Goal: Information Seeking & Learning: Understand process/instructions

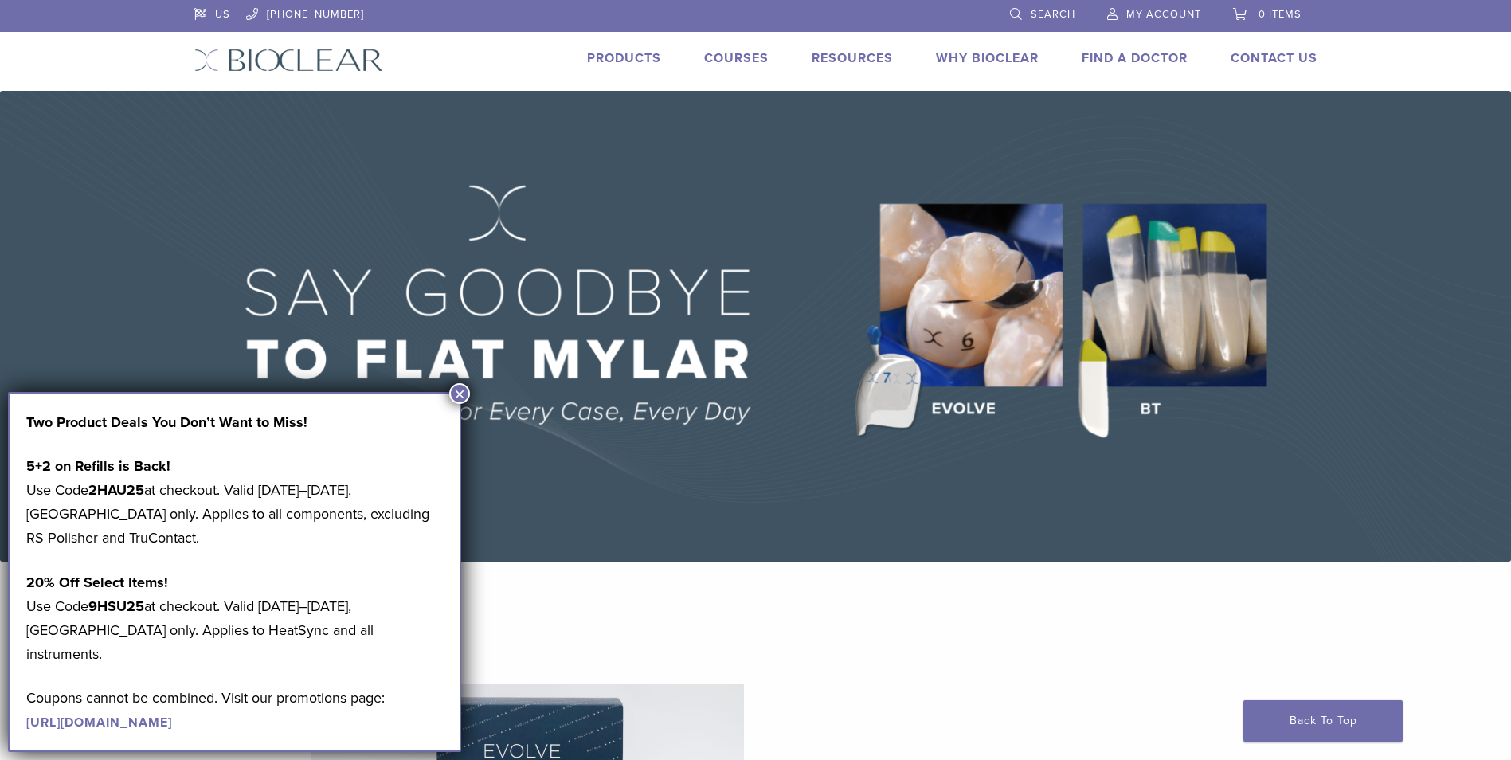
click at [460, 391] on button "×" at bounding box center [459, 393] width 21 height 21
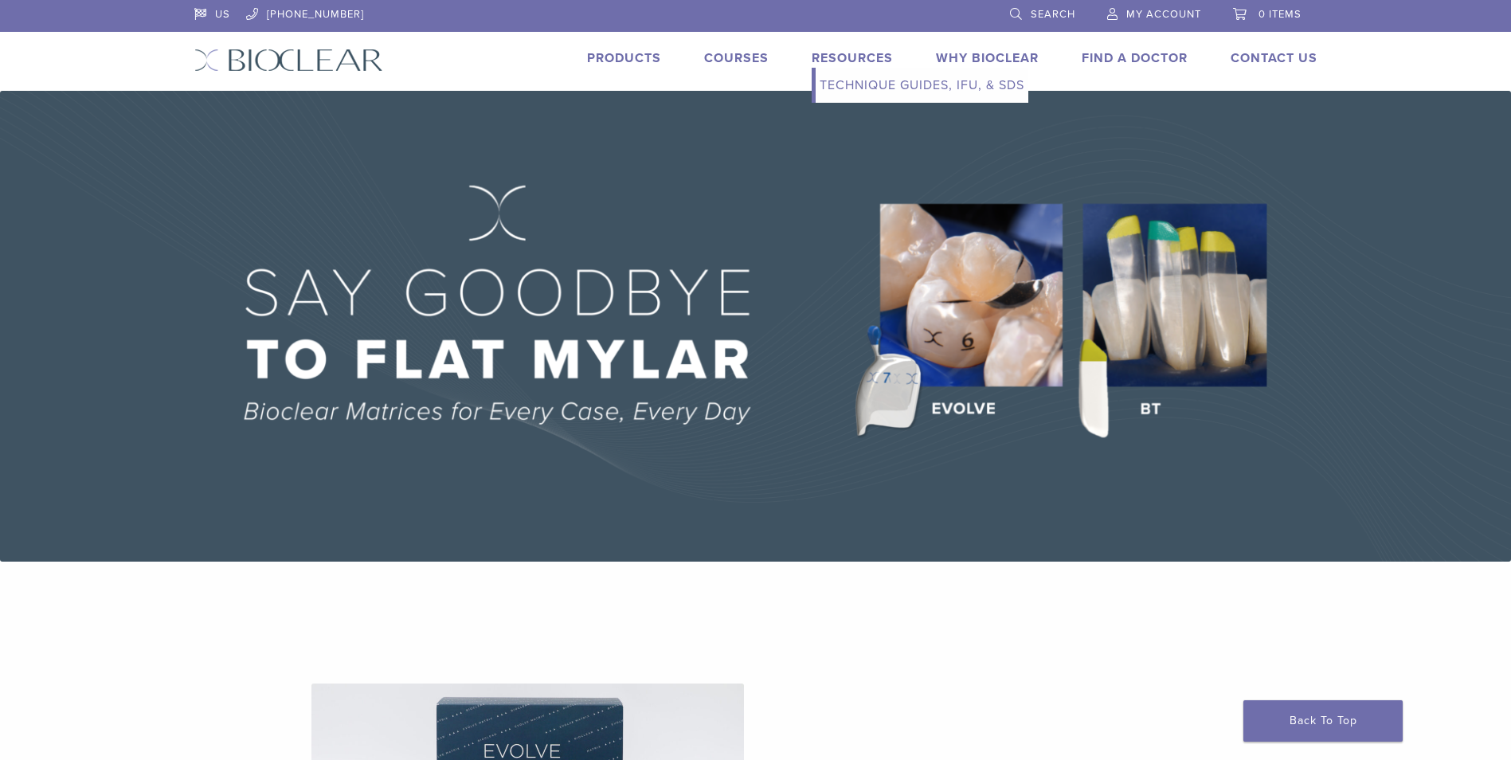
click at [850, 82] on link "Technique Guides, IFU, & SDS" at bounding box center [922, 85] width 213 height 35
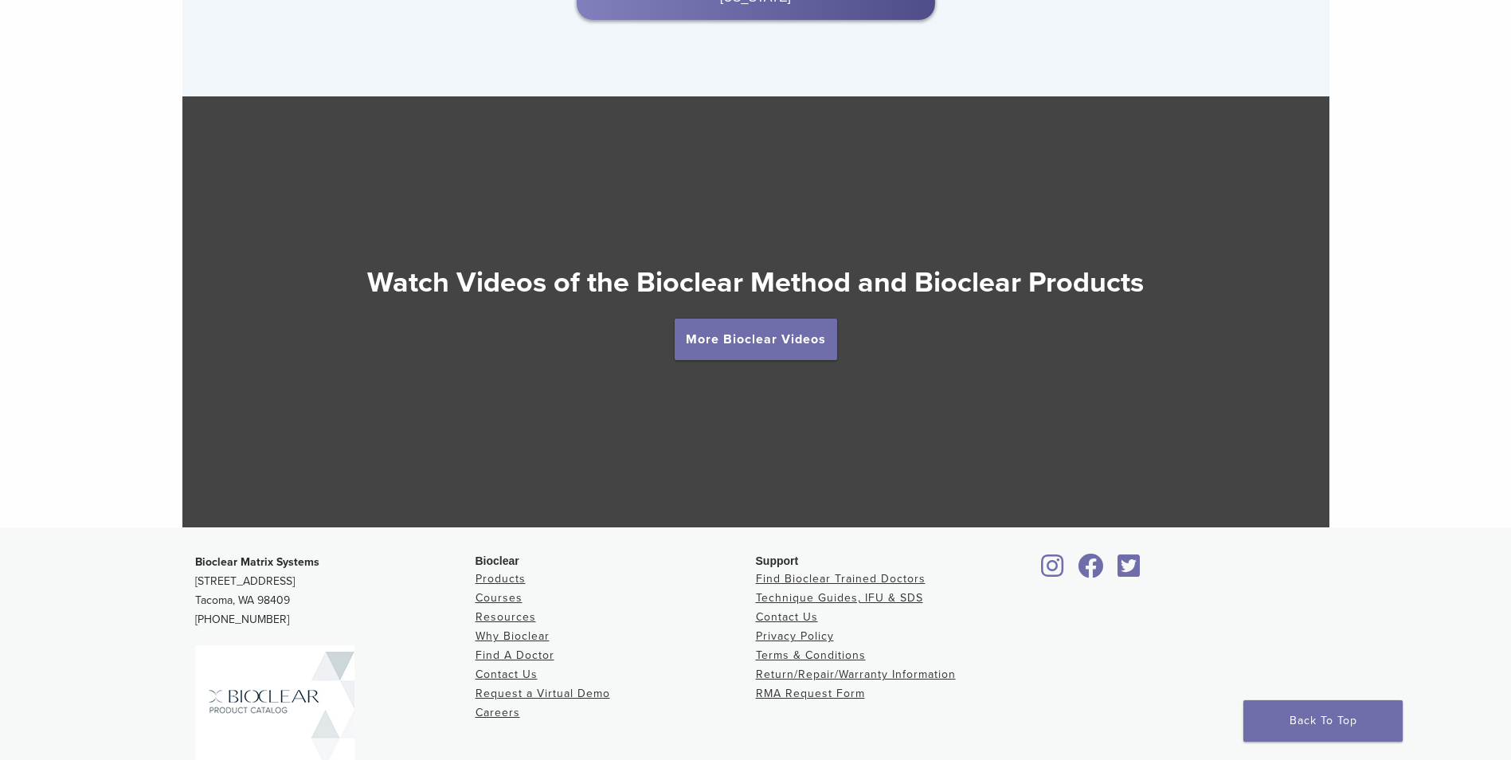
scroll to position [2947, 0]
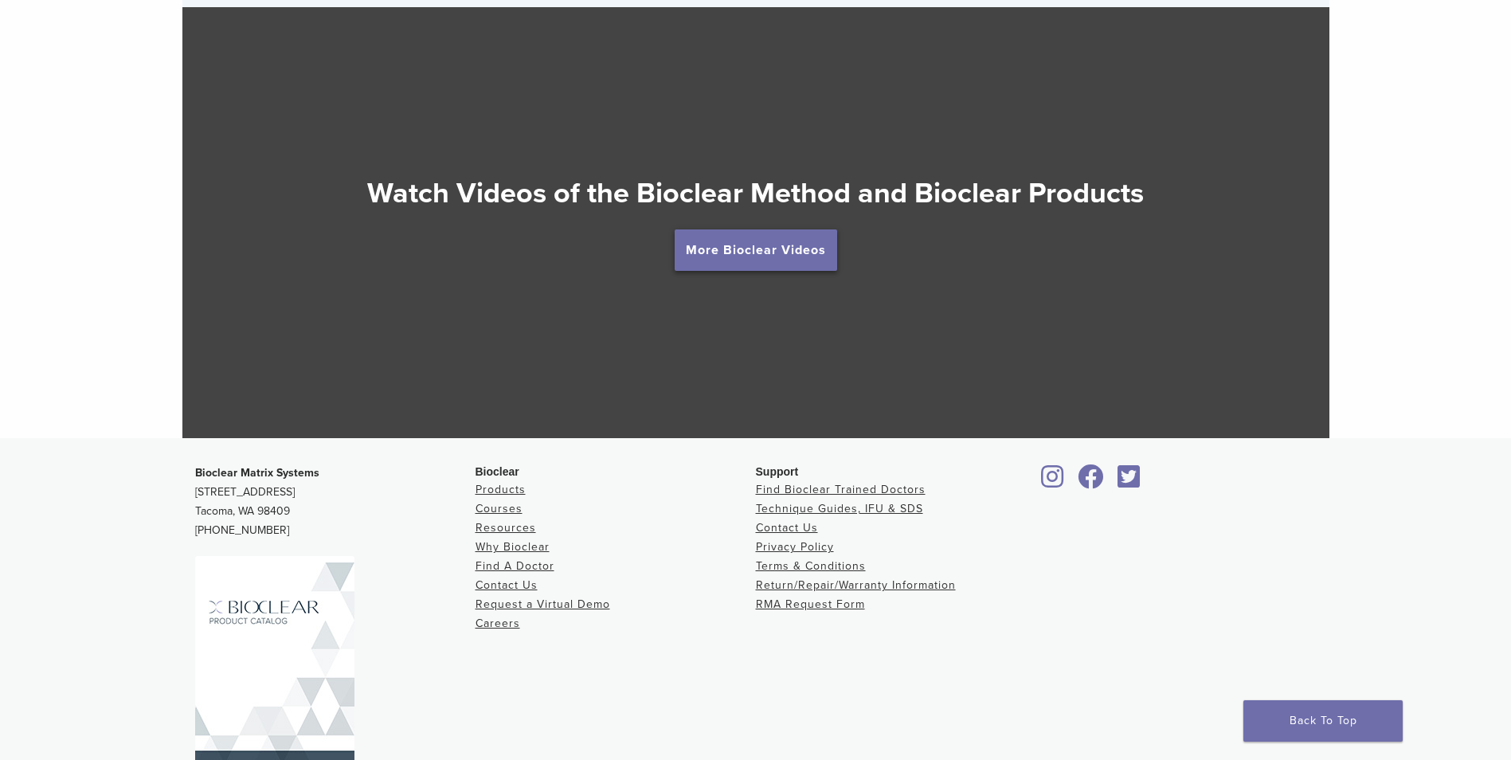
click at [754, 252] on link "More Bioclear Videos" at bounding box center [756, 249] width 162 height 41
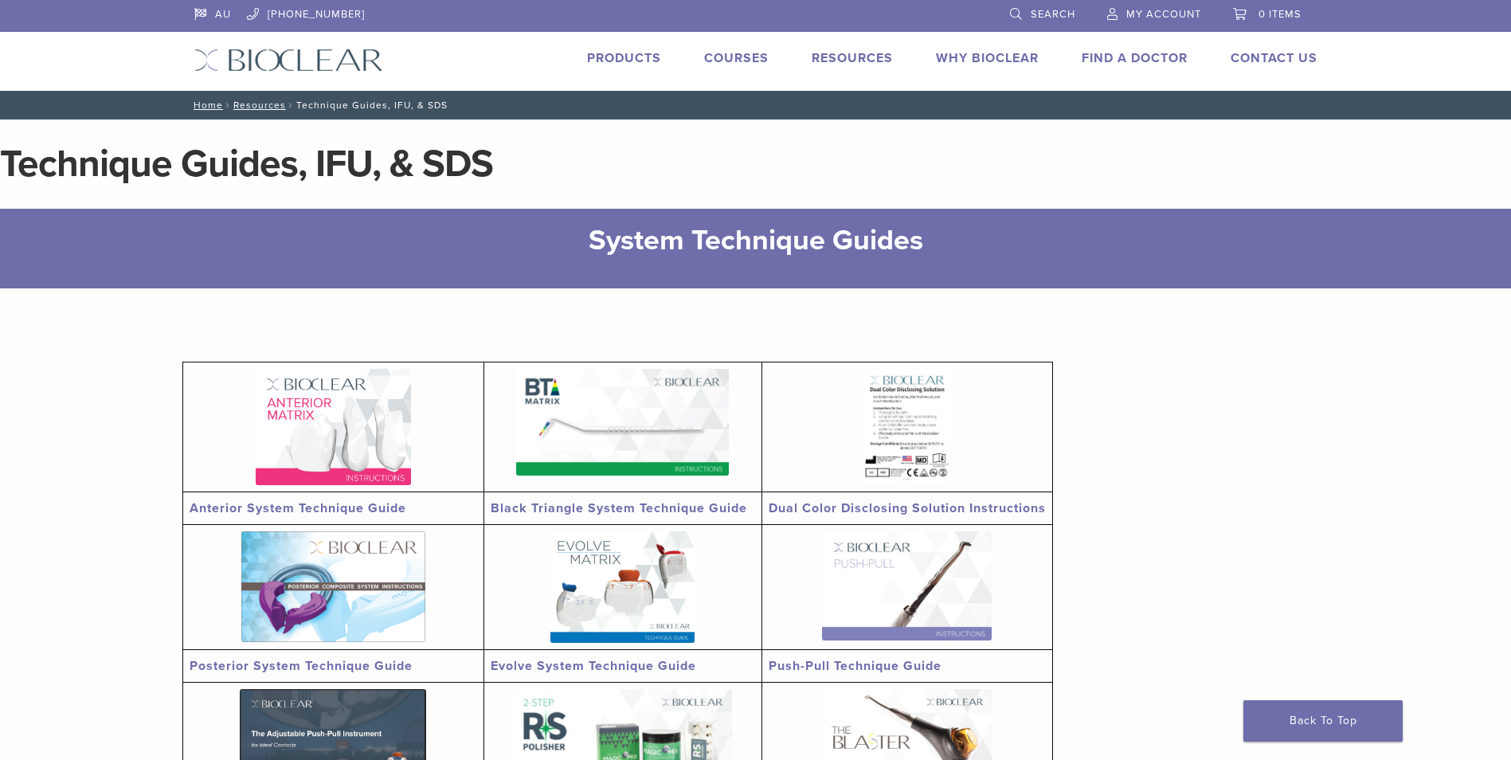
click at [358, 431] on img at bounding box center [333, 427] width 155 height 116
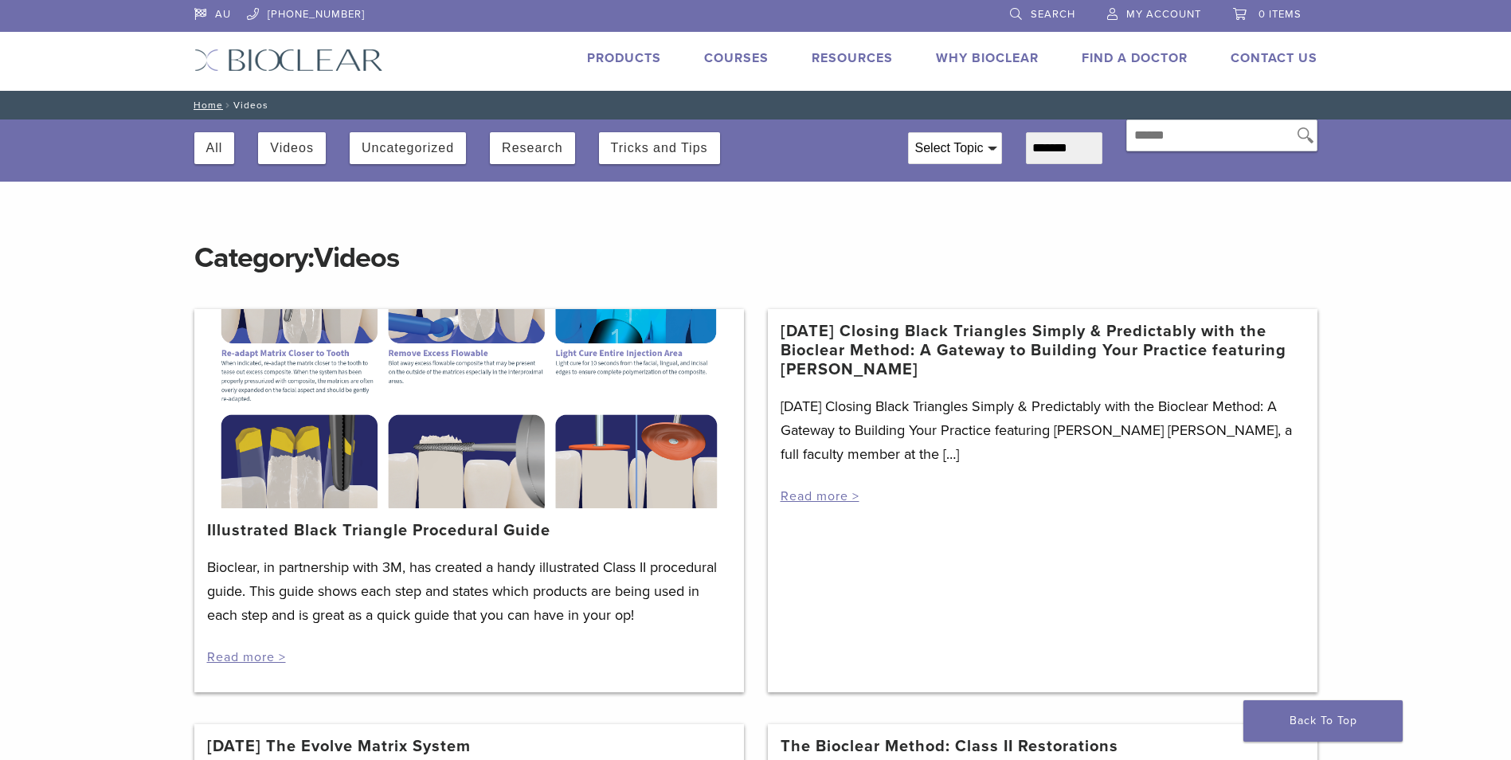
click at [422, 436] on div at bounding box center [469, 408] width 550 height 199
click at [320, 333] on div at bounding box center [469, 408] width 550 height 199
click at [256, 658] on link "Read more >" at bounding box center [246, 657] width 79 height 16
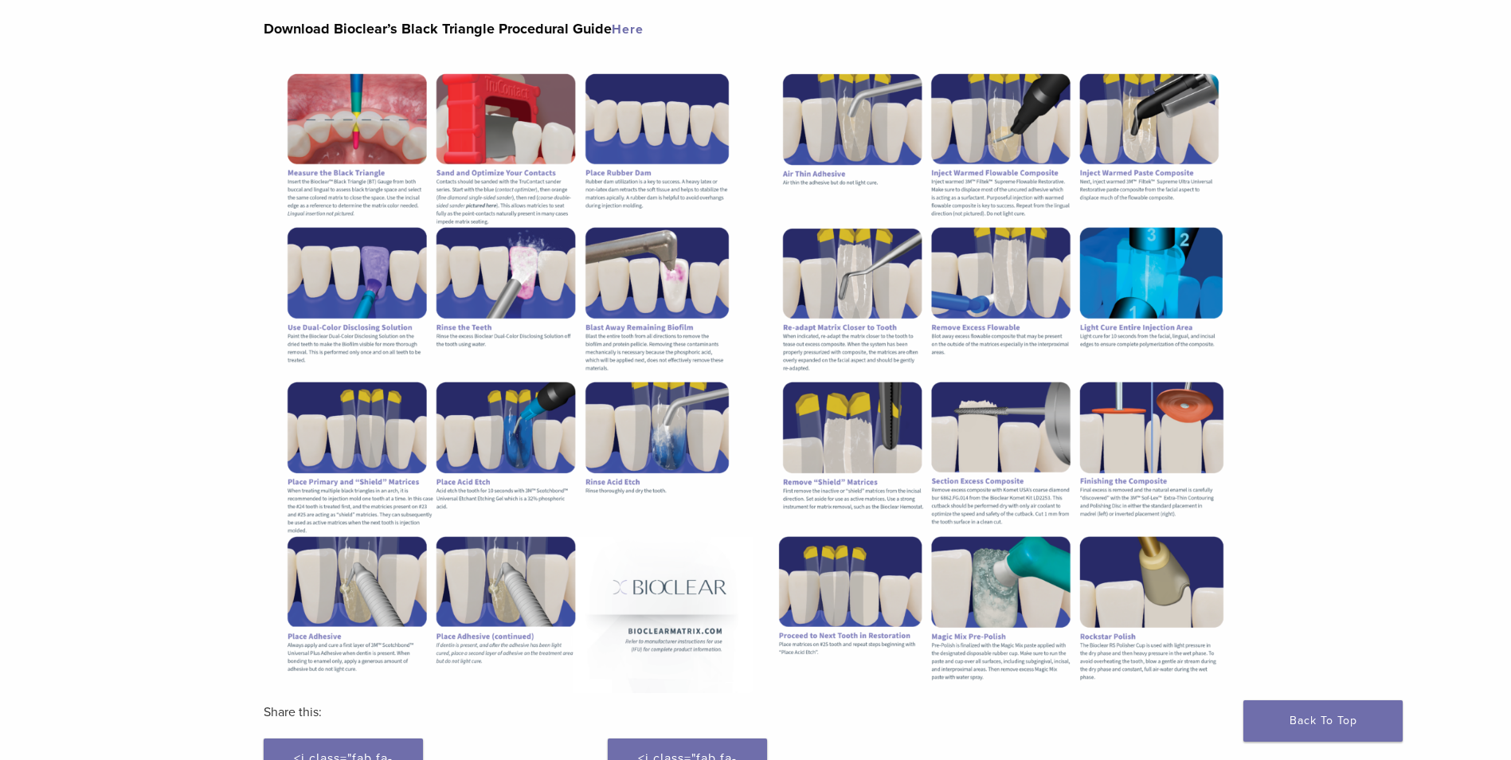
scroll to position [239, 0]
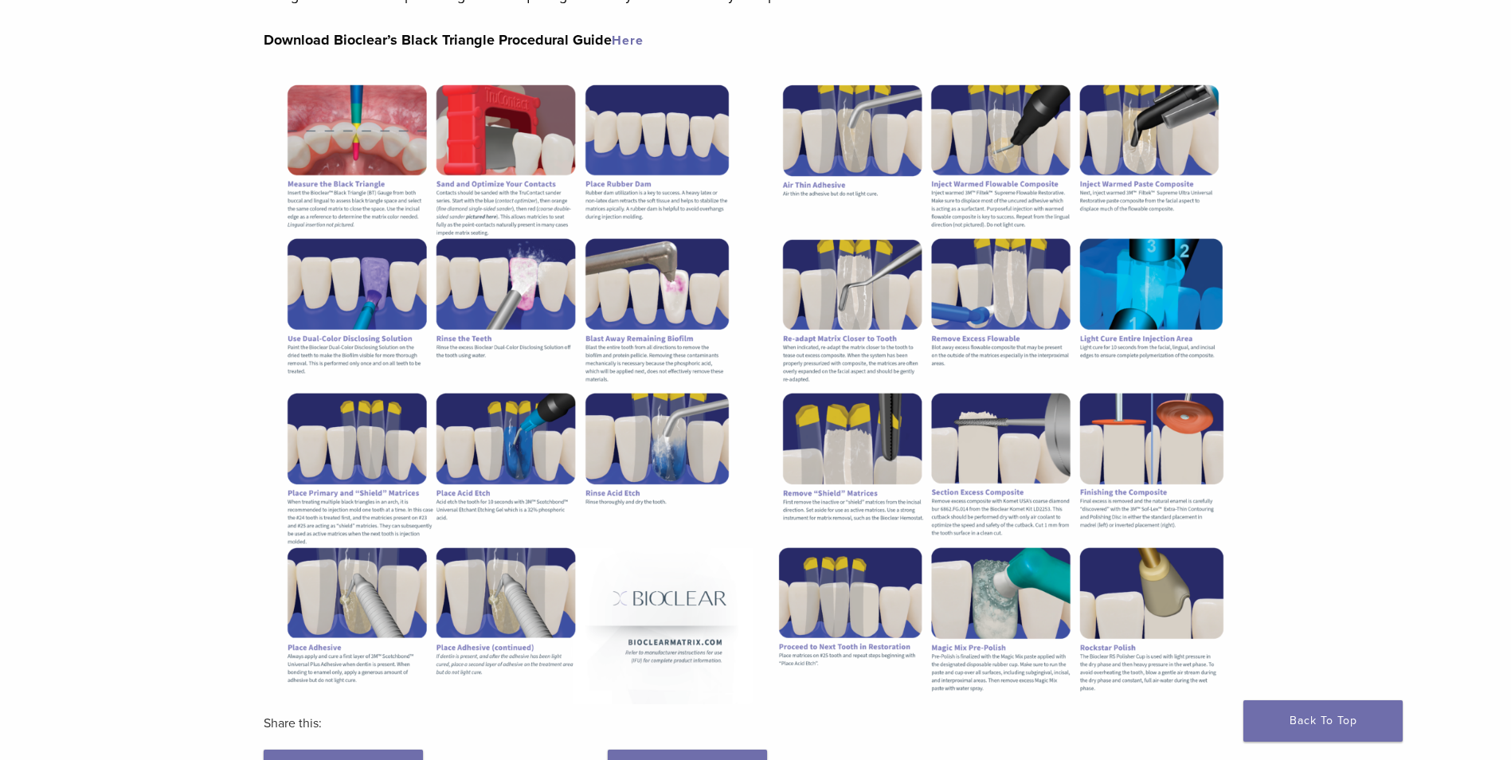
click at [382, 136] on img at bounding box center [508, 388] width 488 height 632
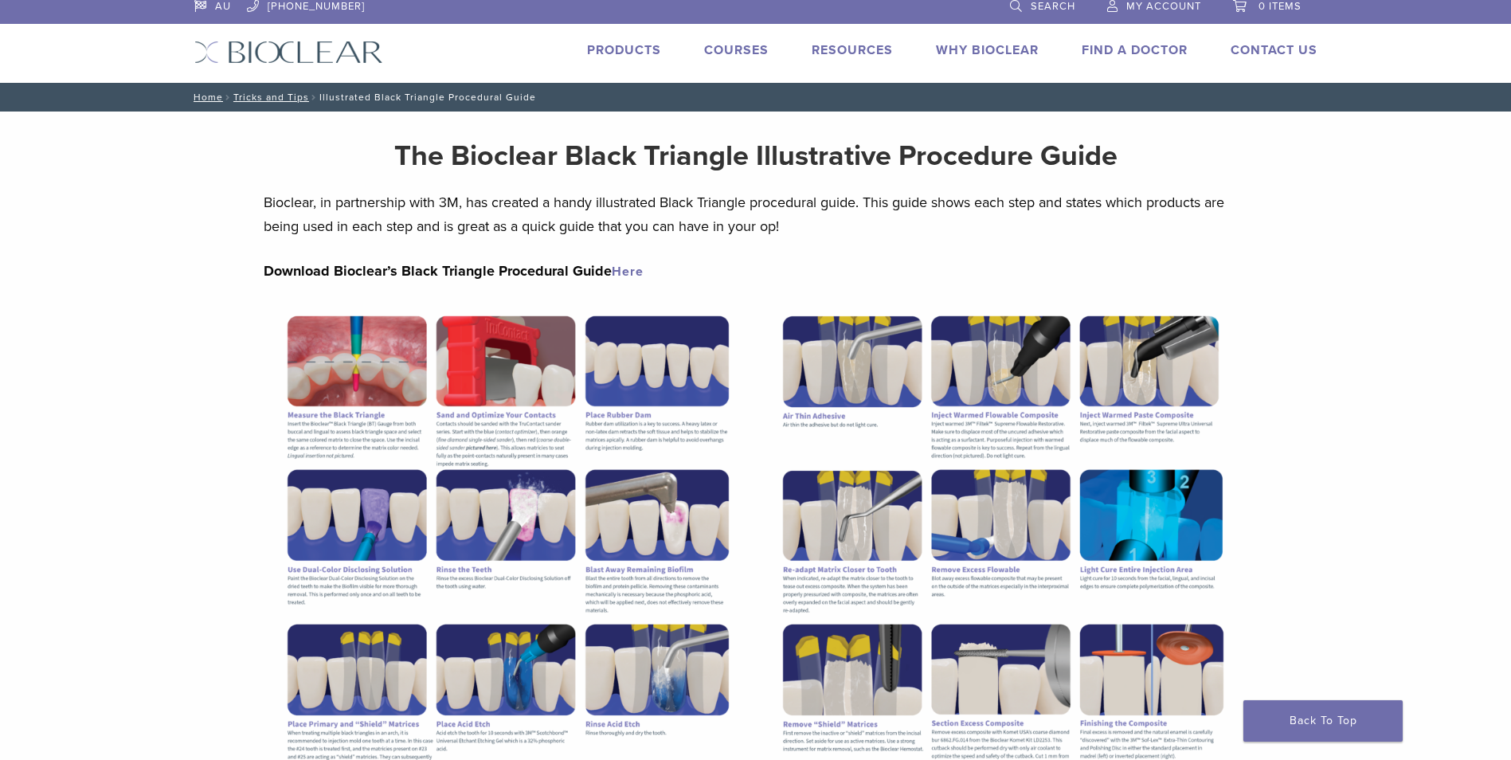
scroll to position [0, 0]
